Goal: Task Accomplishment & Management: Manage account settings

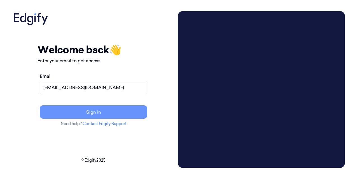
type input "[EMAIL_ADDRESS][DOMAIN_NAME]"
click at [107, 111] on button "Sign in" at bounding box center [93, 112] width 107 height 13
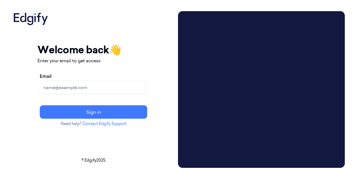
click at [102, 87] on input "Email" at bounding box center [93, 87] width 107 height 13
type input "ps1274@zebra.com"
click at [40, 106] on button "Sign in" at bounding box center [93, 112] width 107 height 13
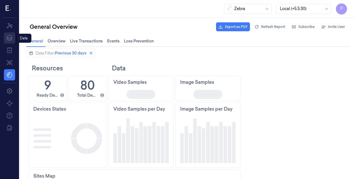
click at [9, 37] on icon at bounding box center [9, 38] width 7 height 7
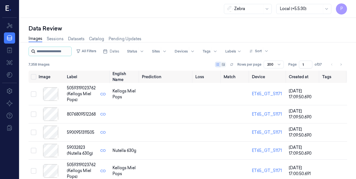
click at [47, 53] on input "string" at bounding box center [54, 51] width 34 height 9
type input "*"
type input "****"
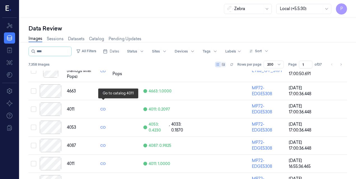
scroll to position [102, 0]
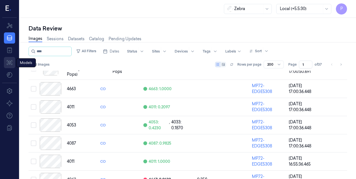
click at [8, 64] on icon at bounding box center [9, 62] width 7 height 7
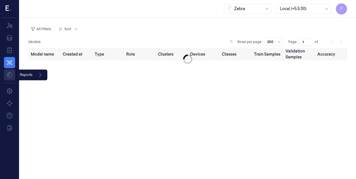
click at [9, 73] on html "P Resources Data Jobs Models Reports Reports Settings About Support Documentati…" at bounding box center [178, 89] width 356 height 179
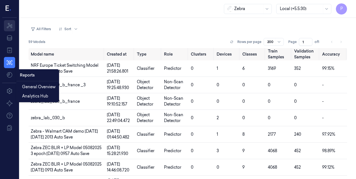
click at [8, 30] on html "P Resources Data Jobs Models Settings About Support Documentation Zebra Local (…" at bounding box center [178, 89] width 356 height 179
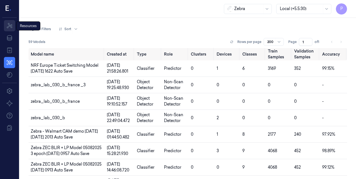
click at [9, 27] on icon at bounding box center [9, 25] width 7 height 7
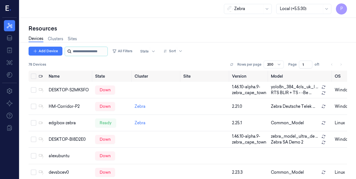
click at [81, 48] on input "string" at bounding box center [90, 51] width 34 height 9
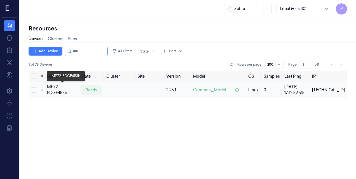
type input "****"
click at [63, 90] on div "MP72-EDGE453b" at bounding box center [61, 90] width 29 height 12
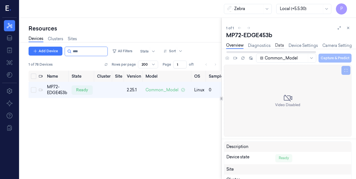
click at [276, 46] on link "Data" at bounding box center [279, 46] width 9 height 6
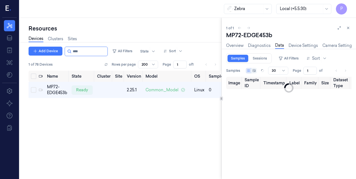
type input "0"
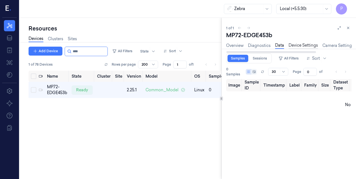
click at [303, 46] on link "Device Settings" at bounding box center [303, 46] width 29 height 6
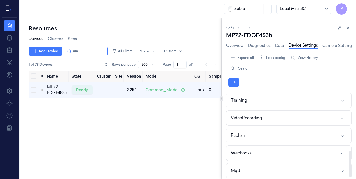
scroll to position [192, 0]
click at [239, 153] on div "Webhooks" at bounding box center [241, 154] width 21 height 6
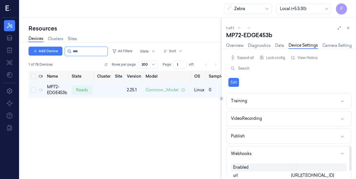
click at [320, 173] on span "http://10.233.47.62:8080" at bounding box center [312, 176] width 43 height 6
click at [319, 173] on span "http://10.233.47.62:8080" at bounding box center [312, 176] width 43 height 6
click at [234, 80] on button "Edit" at bounding box center [233, 82] width 11 height 9
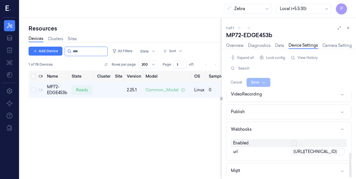
click at [327, 149] on input "http://10.233.47.62:8080" at bounding box center [317, 152] width 53 height 7
paste input "10.233.47.64"
type input "http://10.233.47.64:8080"
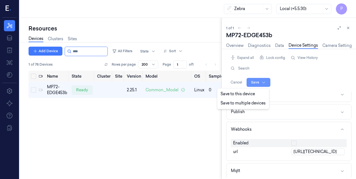
click at [254, 82] on html "P Resources Data Jobs Models Settings About Support Documentation Zebra Local (…" at bounding box center [178, 89] width 356 height 179
click at [245, 93] on div "Save to this device" at bounding box center [243, 94] width 50 height 9
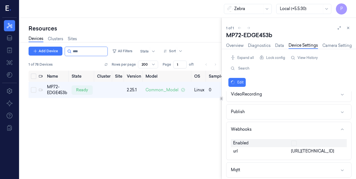
scroll to position [216, 0]
click at [279, 47] on link "Data" at bounding box center [279, 46] width 9 height 6
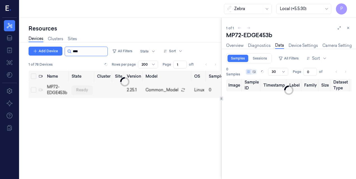
type input "1"
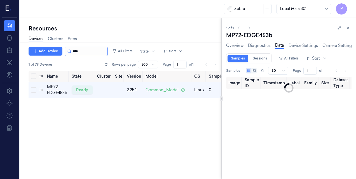
click at [82, 50] on input "string" at bounding box center [90, 51] width 34 height 9
type input "**"
type input "0"
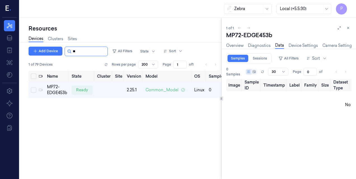
type input "*"
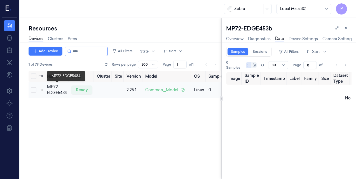
type input "****"
click at [62, 94] on div "MP72-EDGE5484" at bounding box center [57, 90] width 20 height 12
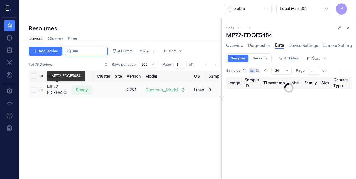
type input "0"
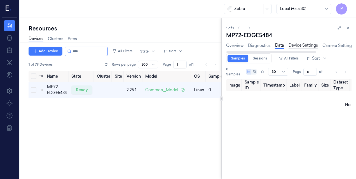
click at [298, 45] on link "Device Settings" at bounding box center [303, 46] width 29 height 6
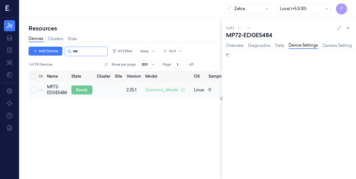
click at [84, 91] on div "ready" at bounding box center [81, 90] width 21 height 9
click at [278, 45] on link "Data" at bounding box center [279, 46] width 9 height 6
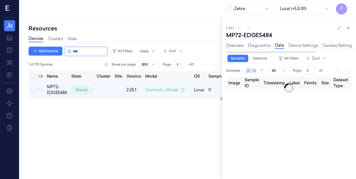
click at [302, 49] on div at bounding box center [285, 49] width 141 height 0
type input "0"
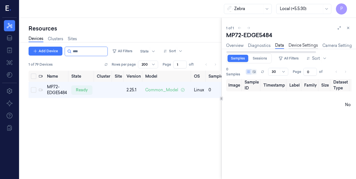
click at [300, 45] on link "Device Settings" at bounding box center [303, 46] width 29 height 6
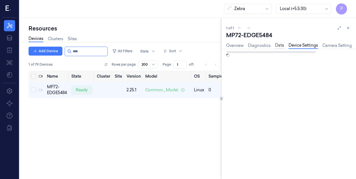
click at [275, 45] on link "Data" at bounding box center [279, 46] width 9 height 6
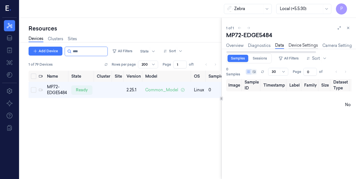
click at [300, 46] on link "Device Settings" at bounding box center [303, 46] width 29 height 6
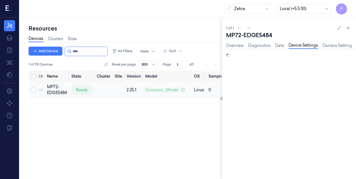
click at [36, 88] on td at bounding box center [40, 90] width 8 height 16
click at [85, 88] on div "ready" at bounding box center [81, 90] width 21 height 9
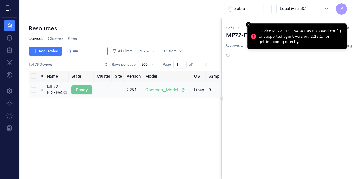
click at [83, 91] on div "ready" at bounding box center [81, 90] width 21 height 9
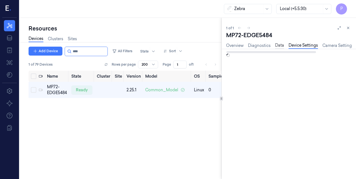
click at [277, 48] on link "Data" at bounding box center [279, 46] width 9 height 6
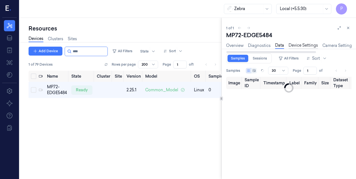
click at [300, 46] on link "Device Settings" at bounding box center [303, 46] width 29 height 6
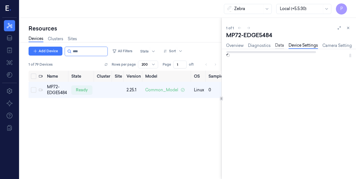
click at [282, 45] on link "Data" at bounding box center [279, 46] width 9 height 6
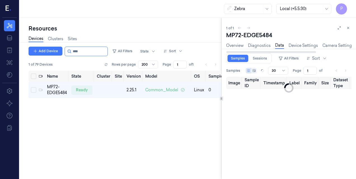
click at [297, 41] on div "Overview Diagnostics Data Device Settings Camera Settings Version History Logs" at bounding box center [288, 46] width 125 height 14
type input "0"
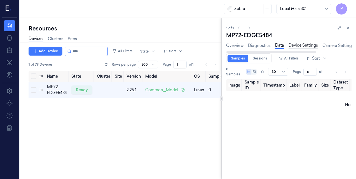
click at [297, 45] on link "Device Settings" at bounding box center [303, 46] width 29 height 6
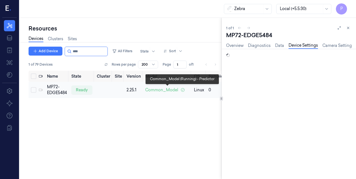
click at [158, 90] on span "Common_Model" at bounding box center [161, 90] width 33 height 6
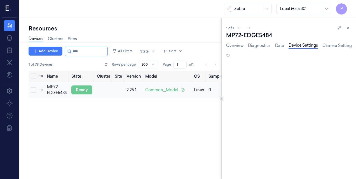
click at [80, 91] on div "ready" at bounding box center [81, 90] width 21 height 9
click at [33, 78] on button "Select all" at bounding box center [34, 77] width 6 height 6
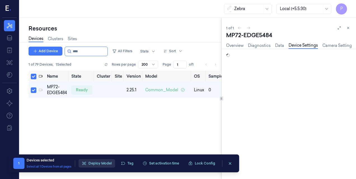
click at [102, 161] on button "Deploy Model" at bounding box center [96, 164] width 37 height 8
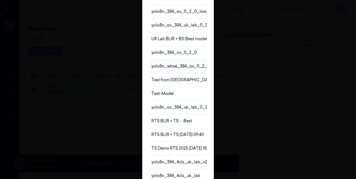
scroll to position [48, 0]
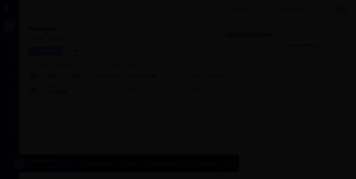
click at [104, 80] on div at bounding box center [178, 89] width 356 height 179
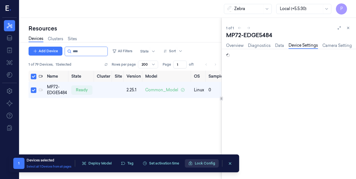
click at [198, 163] on button "Lock Config" at bounding box center [202, 164] width 34 height 8
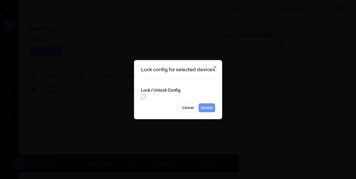
click at [201, 106] on button "Update" at bounding box center [206, 108] width 17 height 9
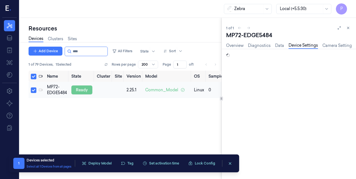
click at [78, 89] on div "ready" at bounding box center [81, 90] width 21 height 9
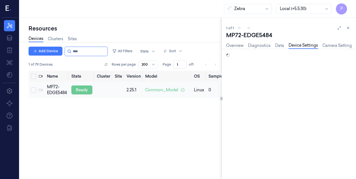
click at [78, 88] on div "ready" at bounding box center [81, 90] width 21 height 9
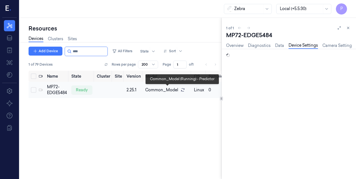
click at [160, 93] on span "Common_Model" at bounding box center [161, 90] width 33 height 6
click at [183, 87] on div "Common_Model" at bounding box center [167, 90] width 44 height 6
click at [183, 88] on icon at bounding box center [183, 90] width 4 height 4
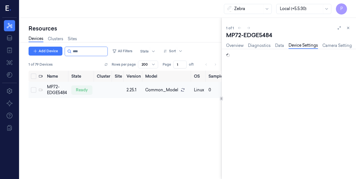
click at [31, 88] on td at bounding box center [33, 90] width 8 height 16
click at [35, 74] on button "Select all" at bounding box center [34, 77] width 6 height 6
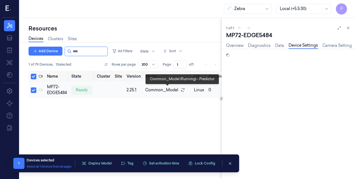
click at [183, 90] on icon at bounding box center [183, 90] width 4 height 4
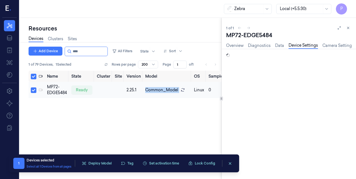
drag, startPoint x: 183, startPoint y: 90, endPoint x: 183, endPoint y: 84, distance: 5.6
click at [183, 84] on td "Common_Model" at bounding box center [167, 90] width 49 height 16
